Goal: Information Seeking & Learning: Learn about a topic

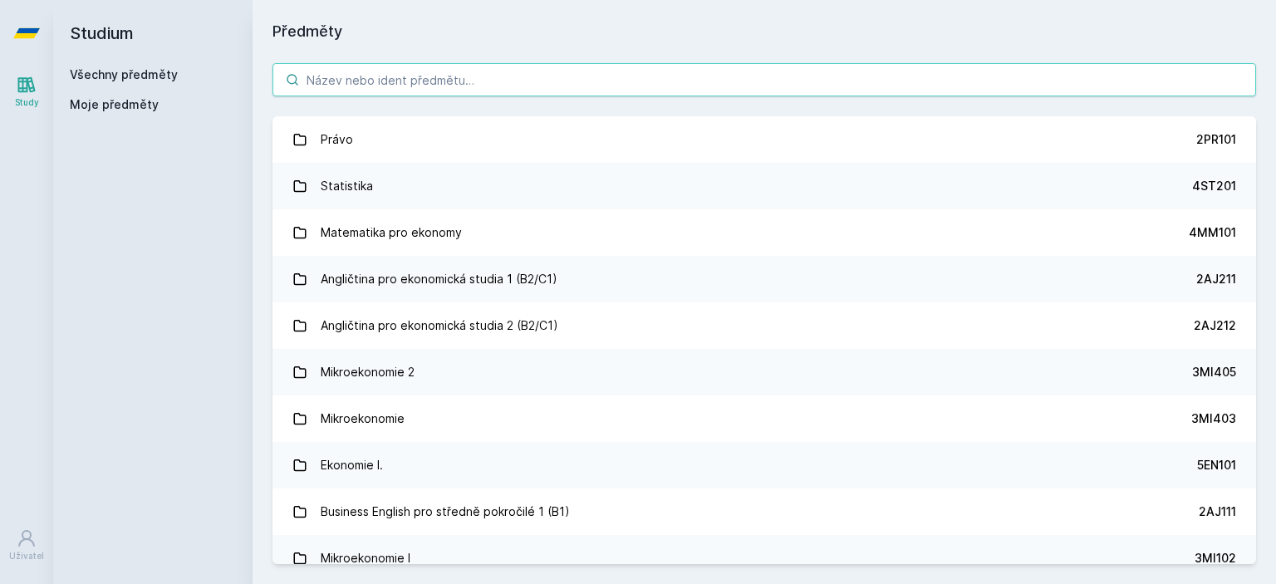
click at [625, 76] on input "search" at bounding box center [763, 79] width 983 height 33
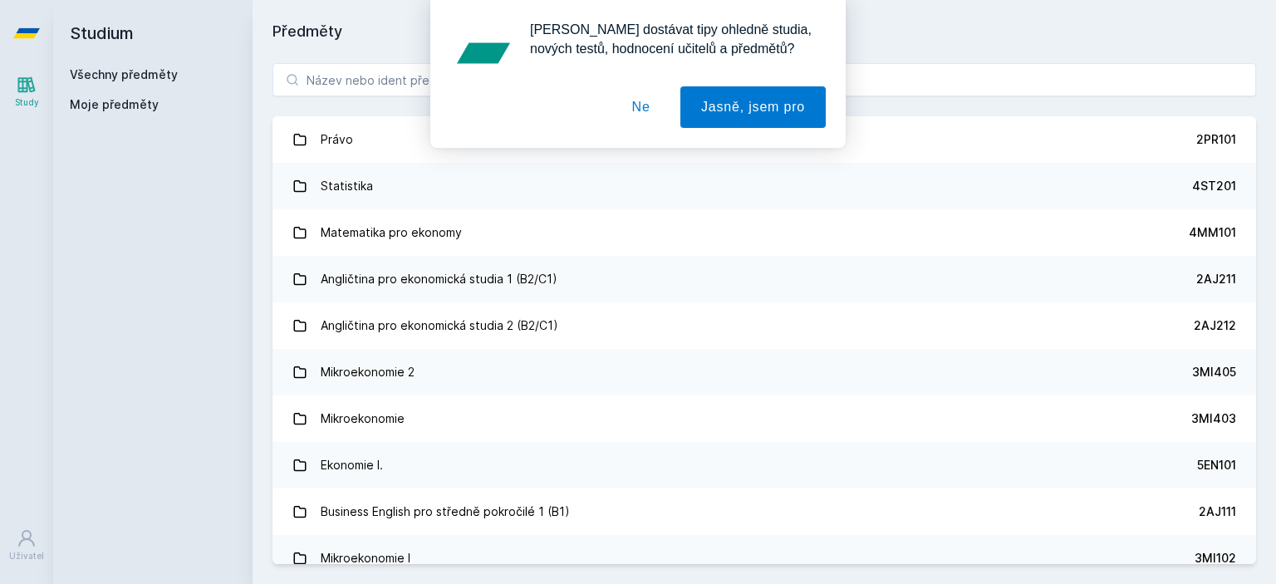
click at [651, 107] on button "Ne" at bounding box center [641, 107] width 60 height 42
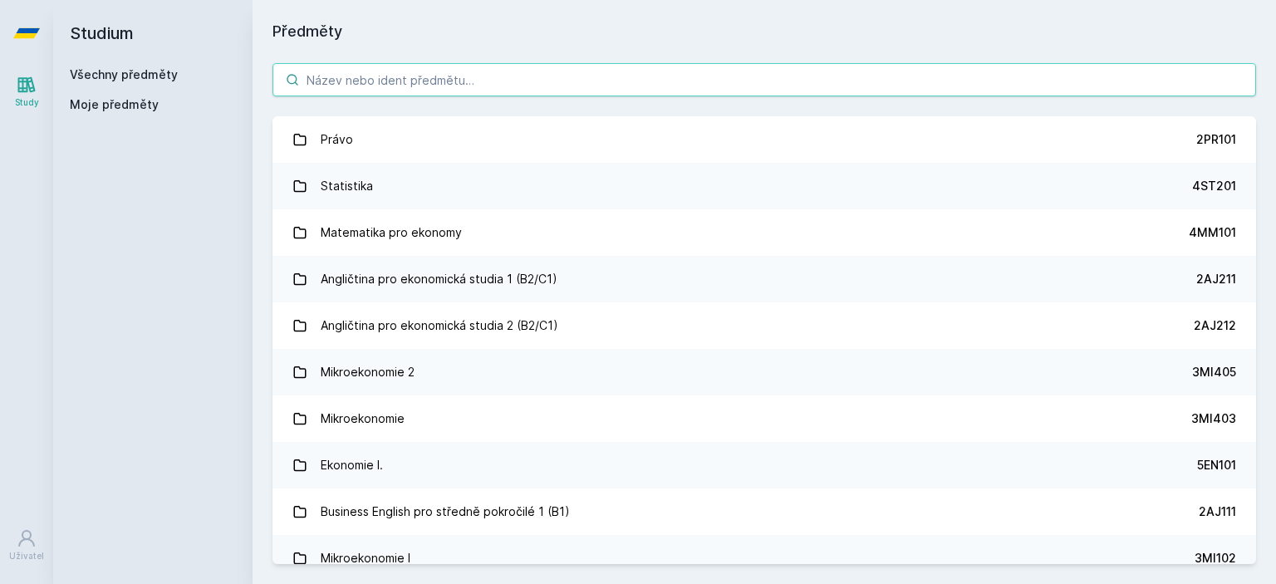
click at [541, 67] on input "search" at bounding box center [763, 79] width 983 height 33
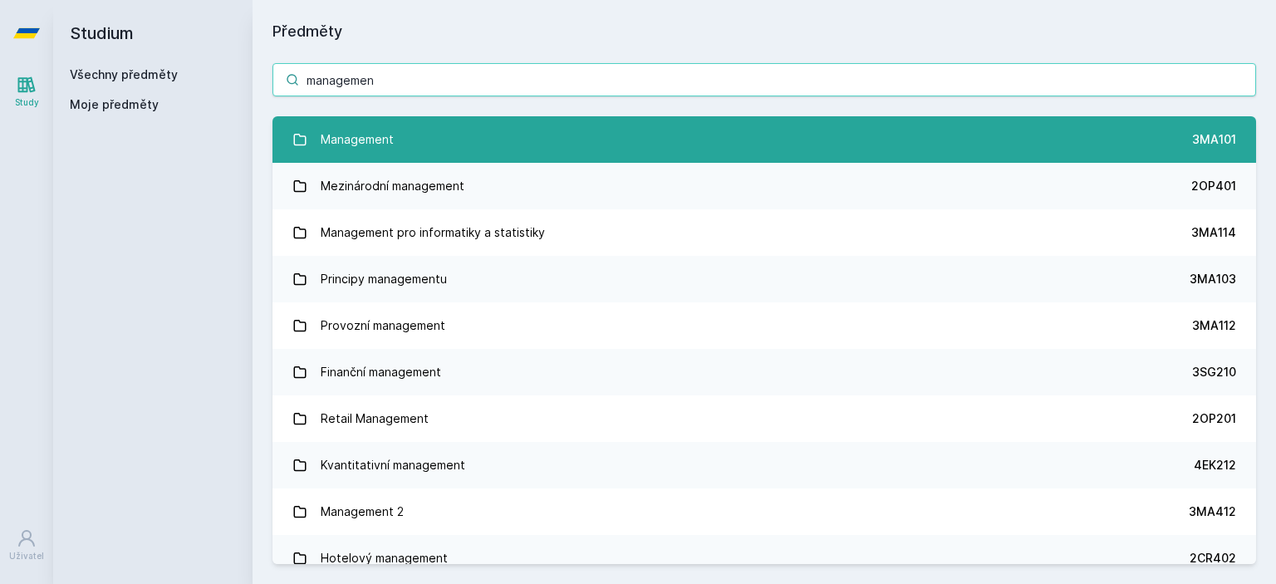
type input "managemen"
click at [502, 137] on link "Management 3MA101" at bounding box center [763, 139] width 983 height 47
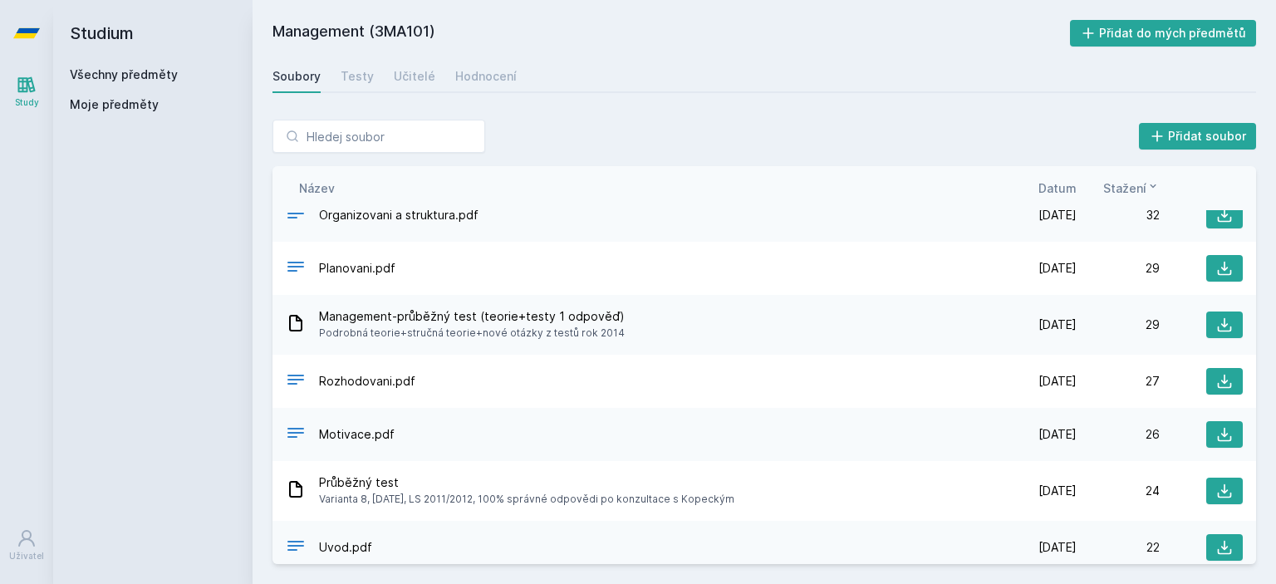
scroll to position [989, 0]
click at [475, 212] on div "Organizovani a struktura.pdf" at bounding box center [640, 215] width 708 height 24
click at [538, 227] on div "Organizovani a struktura.pdf [DATE] [DATE] 32" at bounding box center [763, 214] width 983 height 53
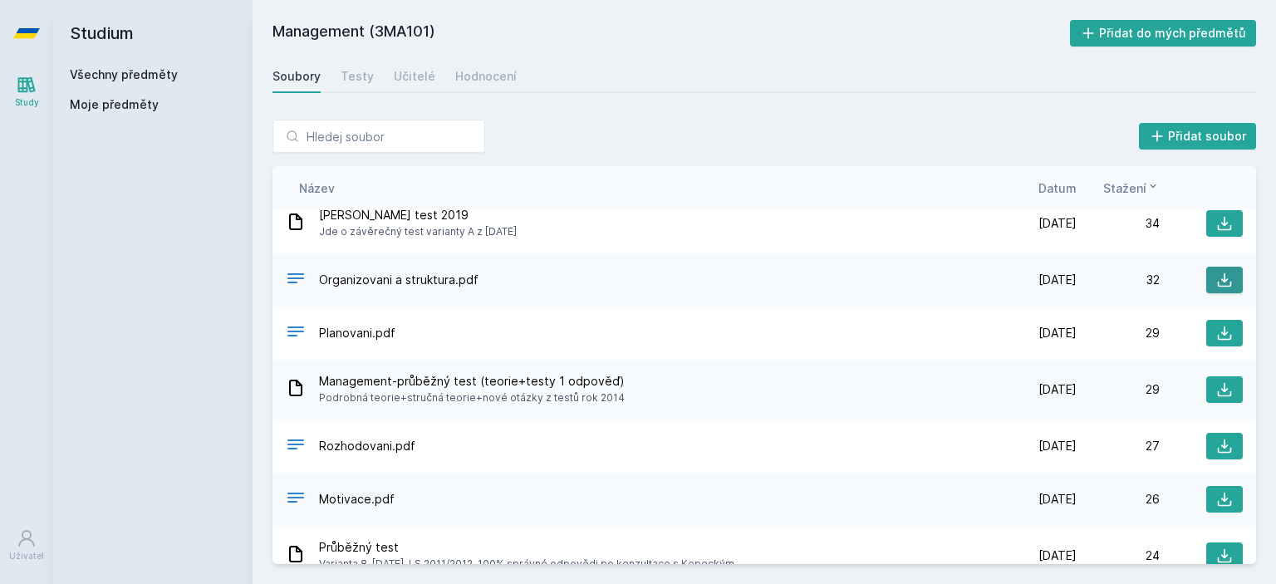
click at [1216, 277] on icon at bounding box center [1224, 280] width 17 height 17
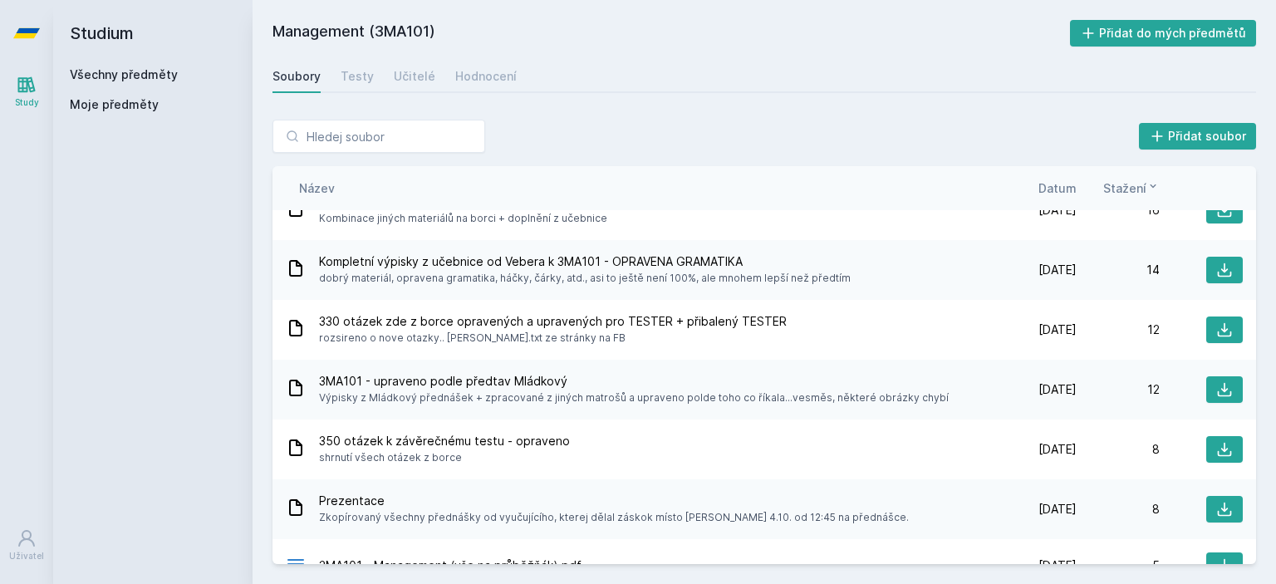
scroll to position [1744, 0]
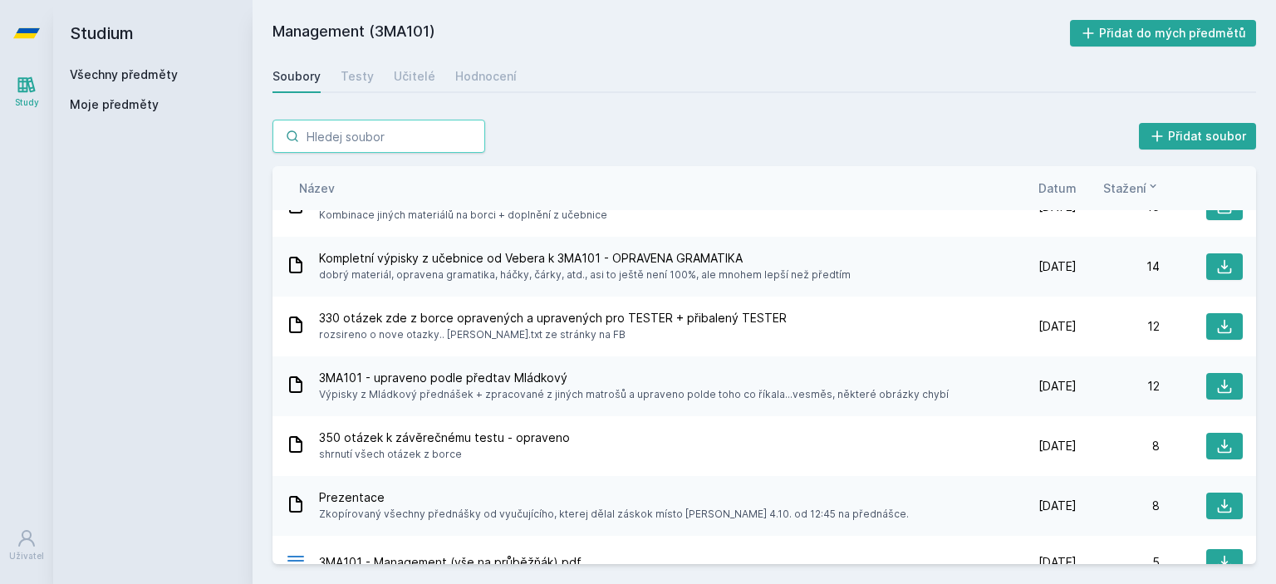
click at [352, 145] on input "search" at bounding box center [378, 136] width 213 height 33
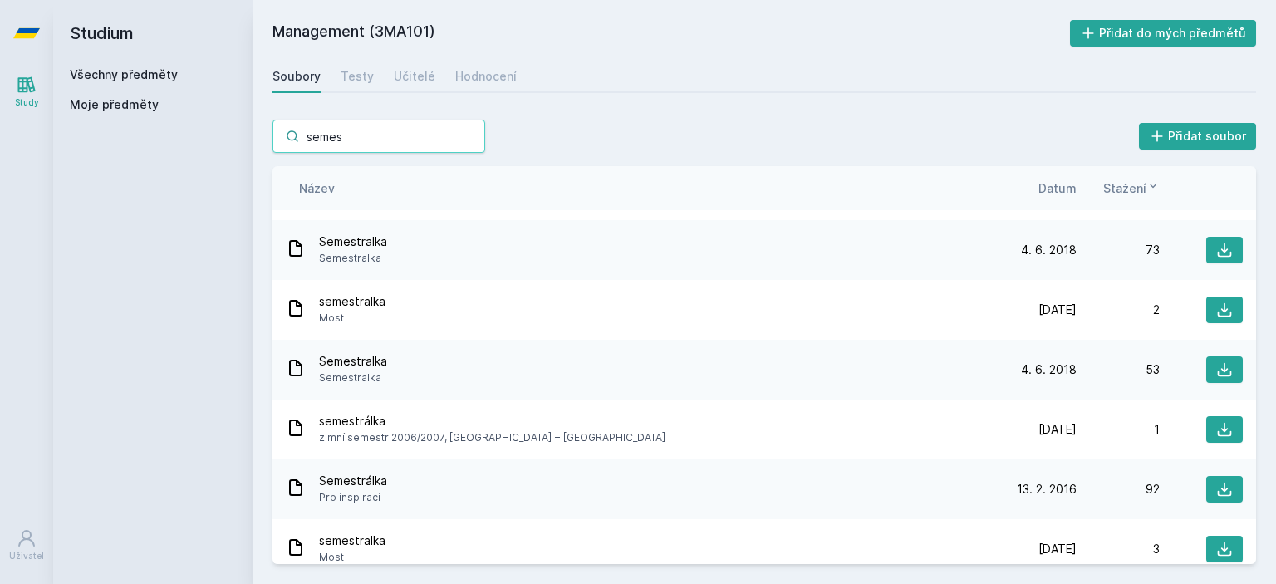
scroll to position [0, 0]
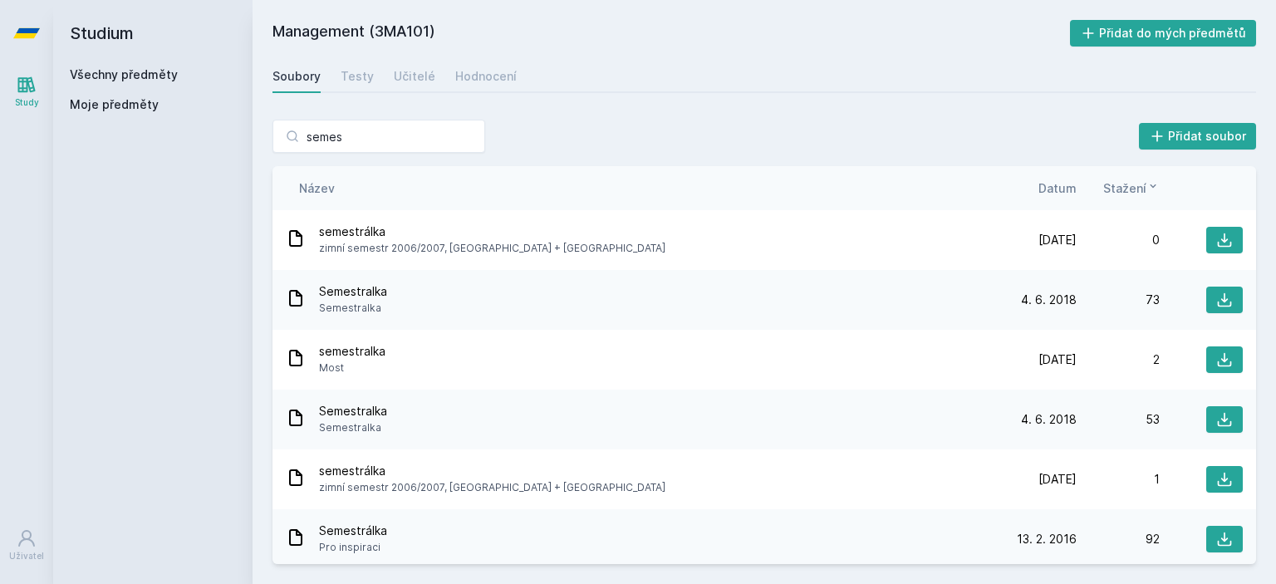
click at [1060, 196] on div "Název Datum Stažení" at bounding box center [763, 188] width 983 height 44
click at [1062, 190] on span "Datum" at bounding box center [1057, 187] width 38 height 17
click at [1062, 190] on span "Datum" at bounding box center [1044, 187] width 38 height 17
click at [1067, 187] on icon at bounding box center [1069, 185] width 13 height 13
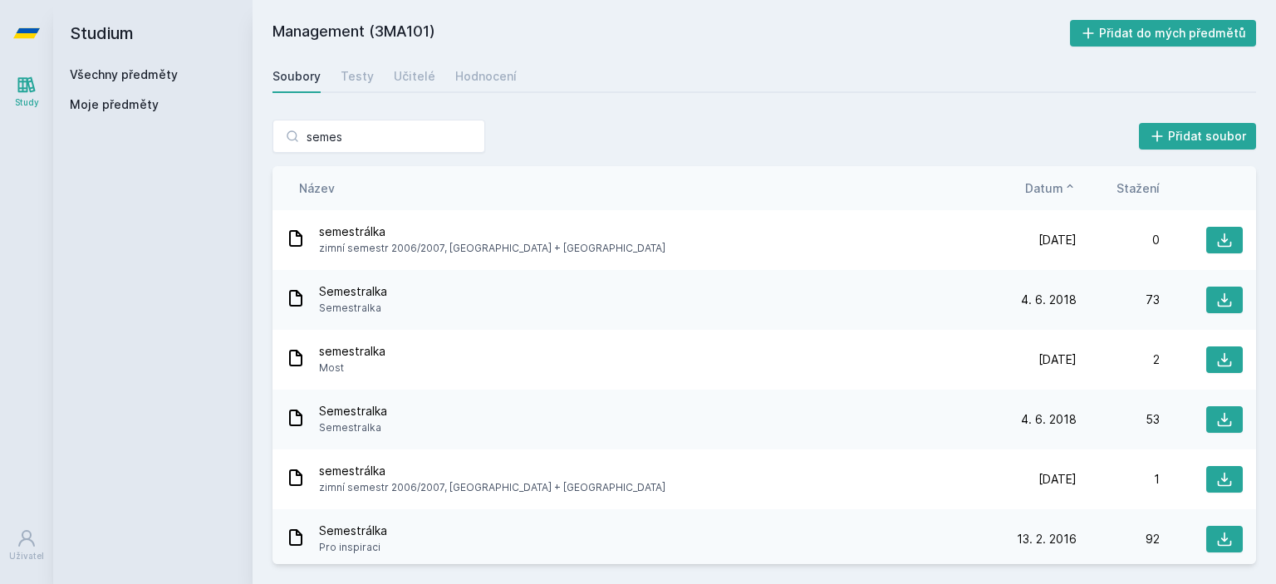
click at [1049, 186] on span "Datum" at bounding box center [1044, 187] width 38 height 17
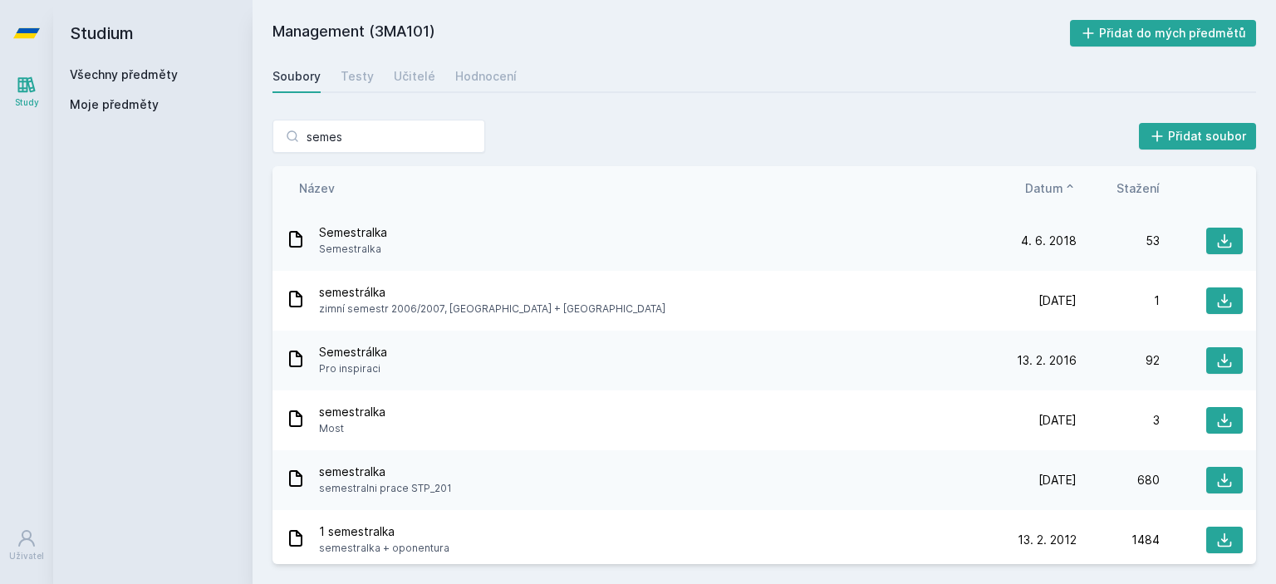
scroll to position [198, 0]
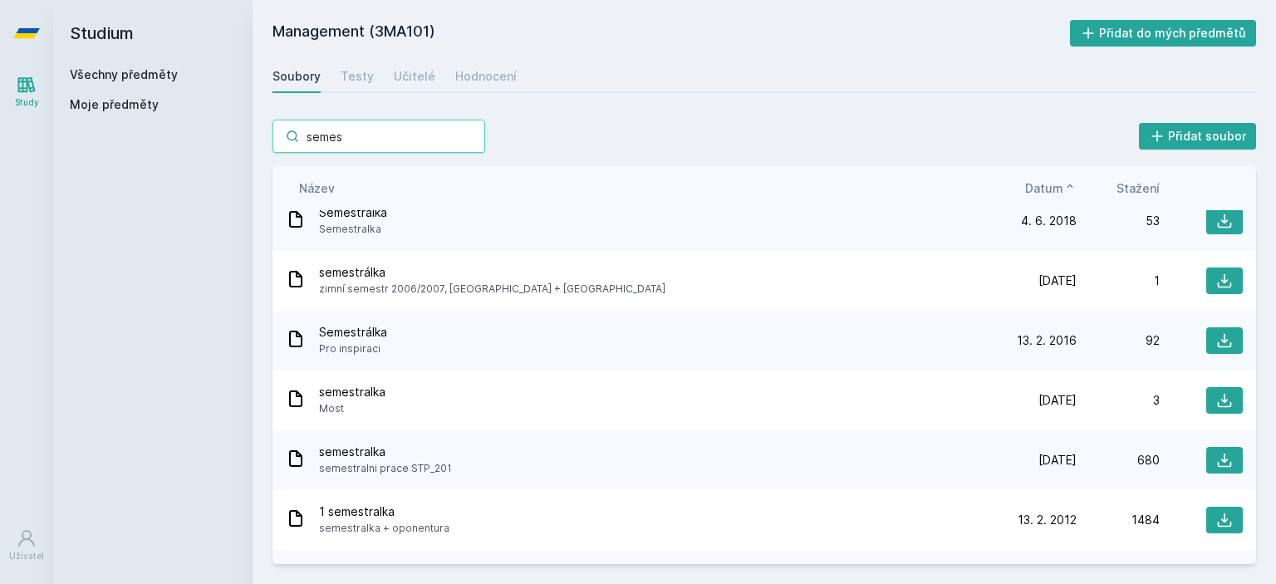
click at [367, 126] on input "semes" at bounding box center [378, 136] width 213 height 33
type input "s"
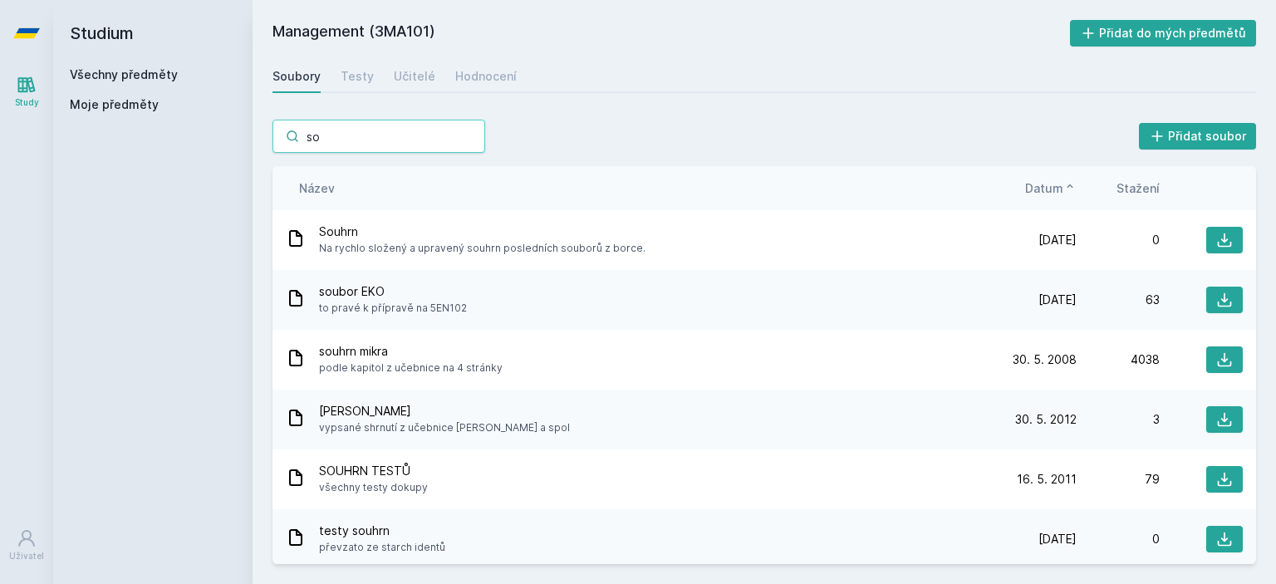
type input "s"
